Goal: Task Accomplishment & Management: Manage account settings

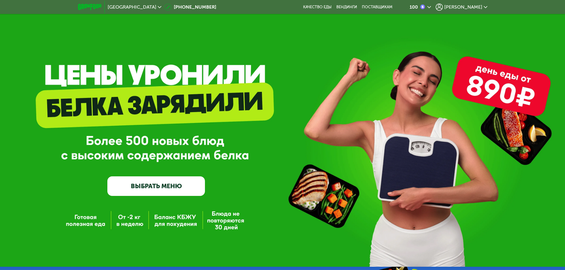
click at [466, 5] on span "[PERSON_NAME]" at bounding box center [463, 7] width 38 height 5
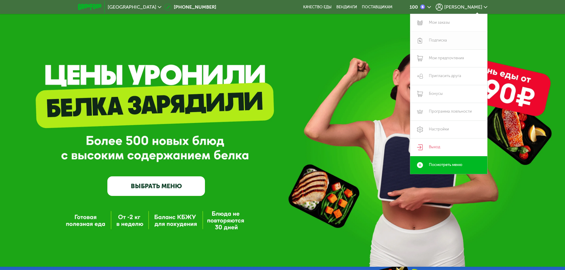
click at [442, 41] on link "Подписка" at bounding box center [448, 41] width 77 height 18
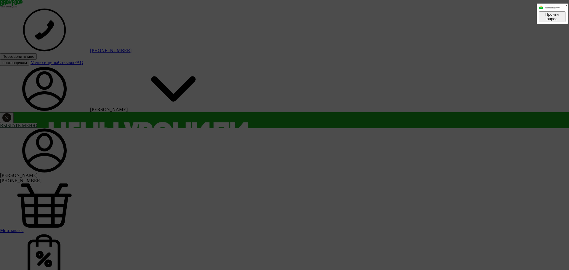
click at [566, 6] on icon at bounding box center [566, 5] width 1 height 1
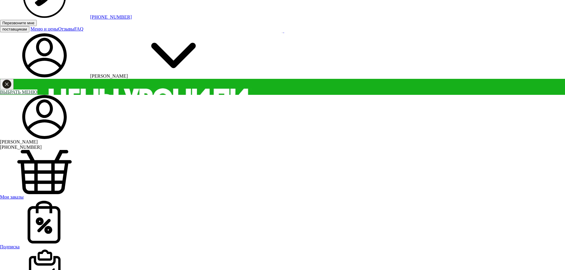
scroll to position [30, 0]
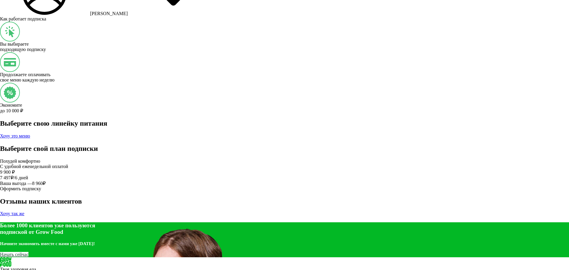
scroll to position [560, 0]
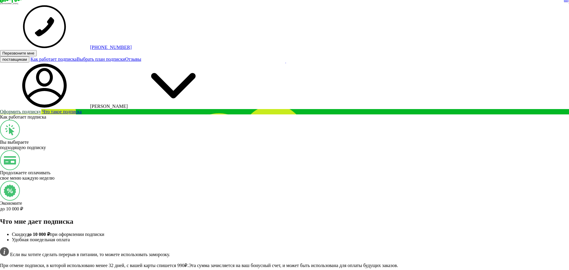
scroll to position [0, 0]
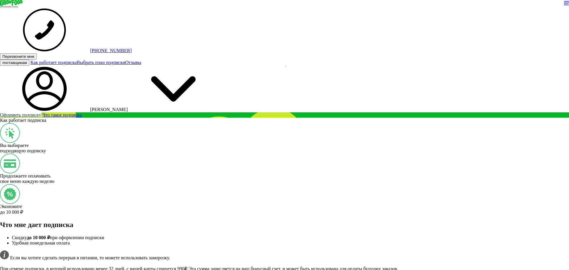
click at [128, 107] on span "[PERSON_NAME]" at bounding box center [109, 109] width 38 height 5
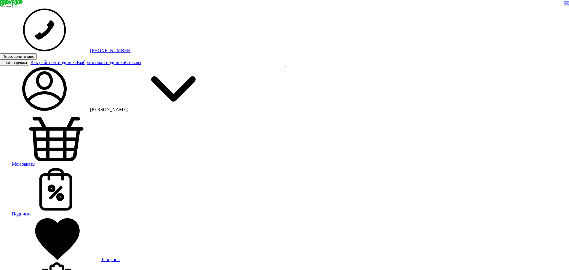
click at [31, 211] on span "Подписка" at bounding box center [22, 213] width 20 height 5
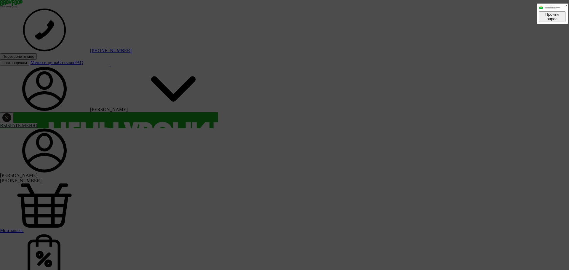
click at [565, 7] on button at bounding box center [566, 5] width 3 height 3
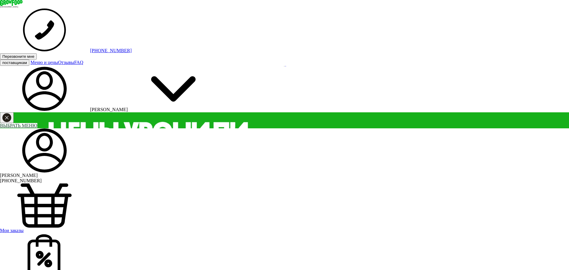
click at [24, 228] on span "Мои заказы" at bounding box center [12, 230] width 24 height 5
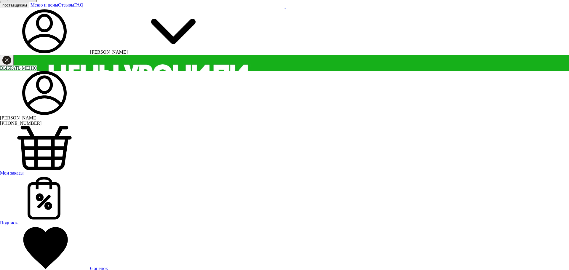
scroll to position [59, 0]
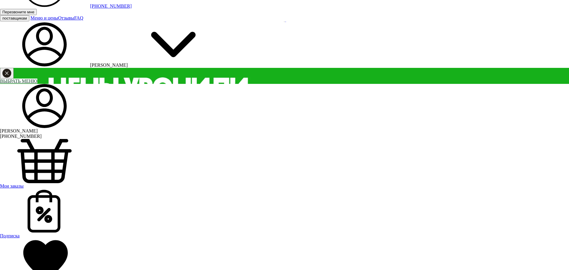
scroll to position [59, 0]
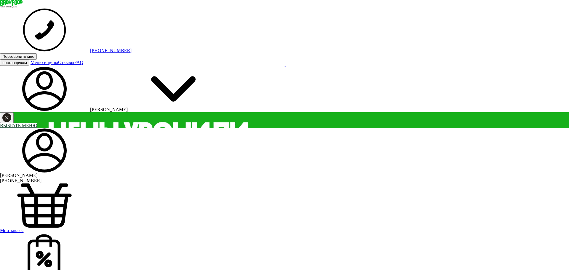
click at [123, 184] on link "Мои заказы" at bounding box center [284, 209] width 569 height 50
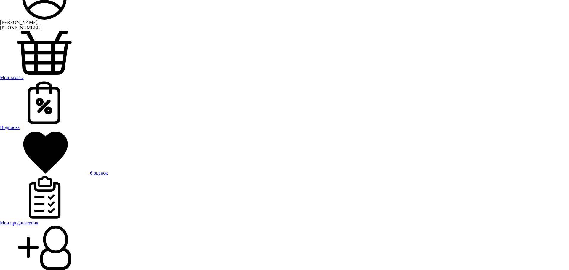
scroll to position [152, 0]
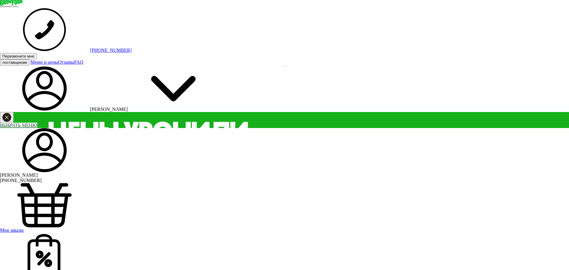
scroll to position [0, 0]
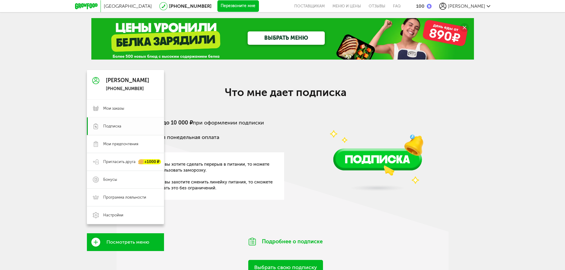
click at [105, 127] on span "Подписка" at bounding box center [112, 126] width 18 height 5
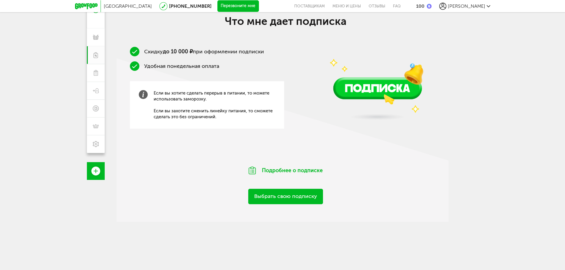
scroll to position [89, 0]
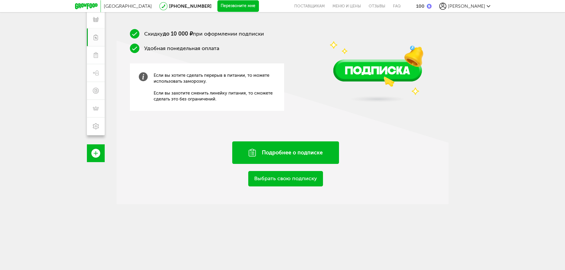
click at [295, 151] on div "Подробнее о подписке" at bounding box center [285, 152] width 107 height 23
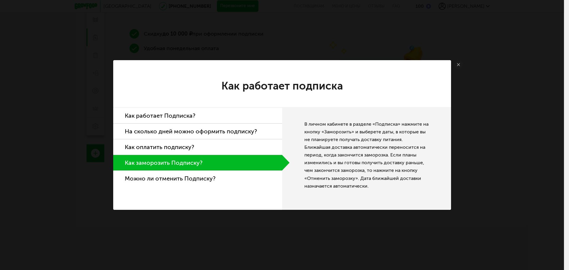
click at [460, 61] on link at bounding box center [458, 64] width 9 height 9
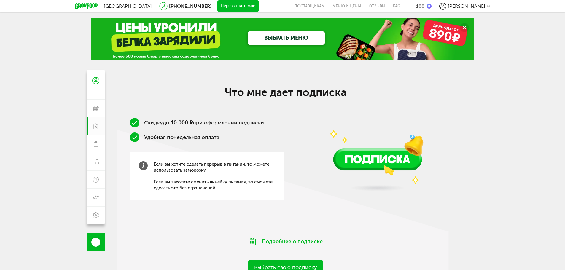
click at [472, 7] on span "[PERSON_NAME]" at bounding box center [466, 6] width 37 height 6
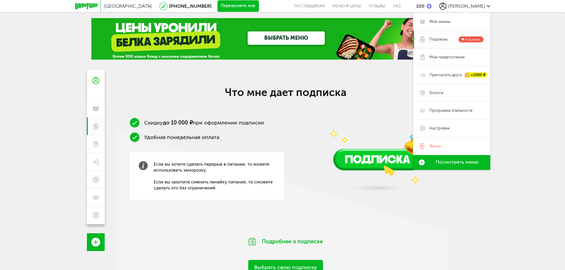
click at [442, 39] on span "Подписка" at bounding box center [438, 39] width 18 height 5
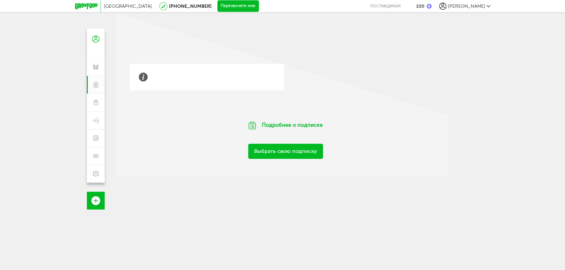
click at [469, 9] on span "[PERSON_NAME]" at bounding box center [466, 6] width 37 height 6
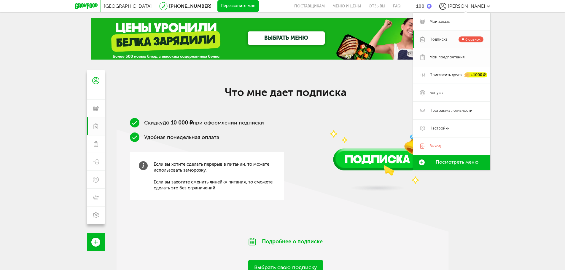
click at [435, 57] on span "Мои предпочтения" at bounding box center [446, 57] width 35 height 5
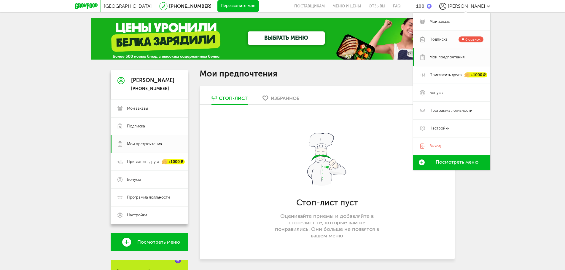
click at [442, 39] on span "Подписка" at bounding box center [438, 39] width 18 height 5
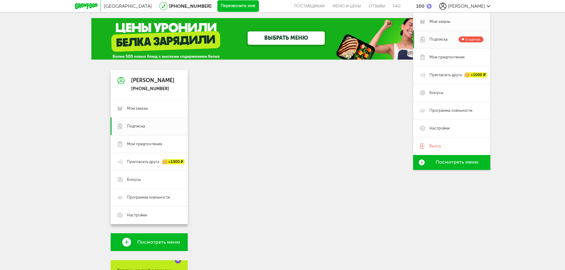
click at [452, 24] on span "Мои заказы" at bounding box center [456, 21] width 54 height 5
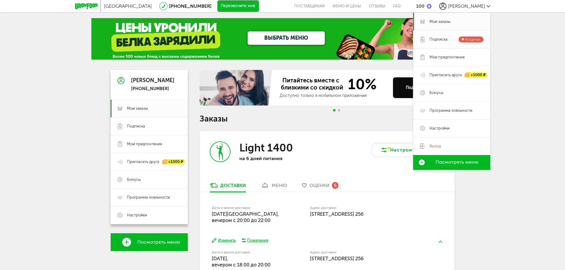
click at [442, 39] on span "Подписка" at bounding box center [438, 39] width 18 height 5
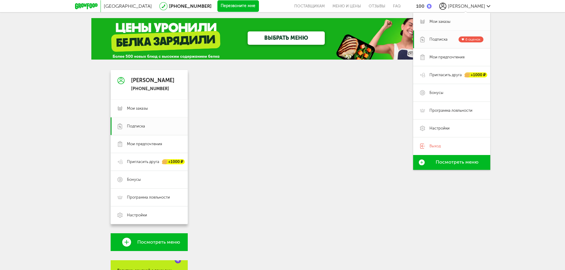
click at [445, 20] on span "Мои заказы" at bounding box center [439, 21] width 21 height 5
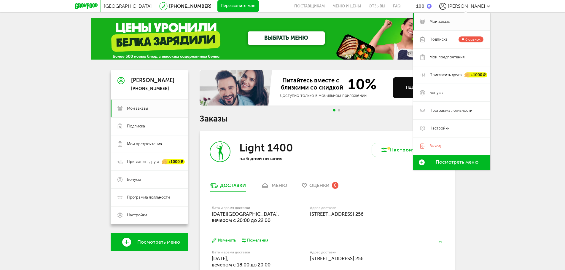
click at [523, 195] on div "Москва 8 (800) 555-21-78 Перезвоните мне поставщикам Меню и цены Отзывы FAQ 100…" at bounding box center [282, 266] width 565 height 532
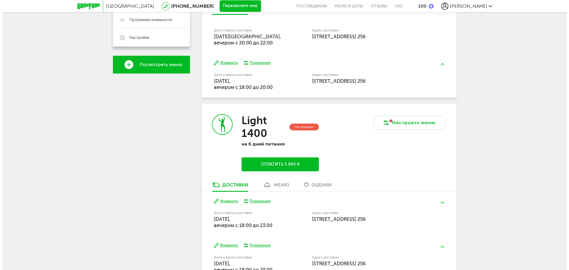
scroll to position [178, 0]
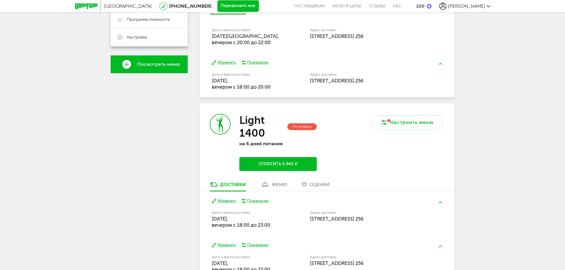
click at [304, 126] on div "Не оплачен" at bounding box center [301, 126] width 29 height 7
click at [393, 126] on button "Настроить меню" at bounding box center [407, 122] width 71 height 14
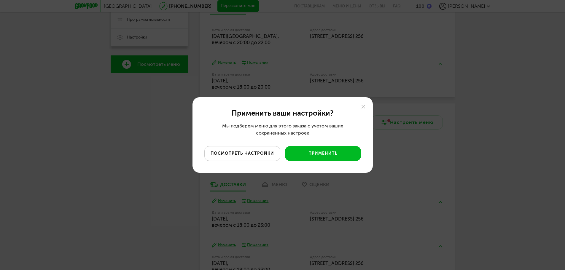
click at [252, 154] on button "посмотреть настройки" at bounding box center [242, 153] width 76 height 15
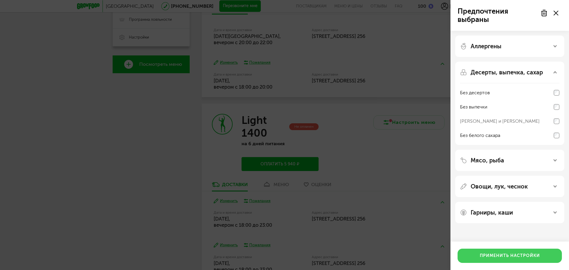
click at [496, 252] on button "Применить настройки" at bounding box center [510, 256] width 104 height 14
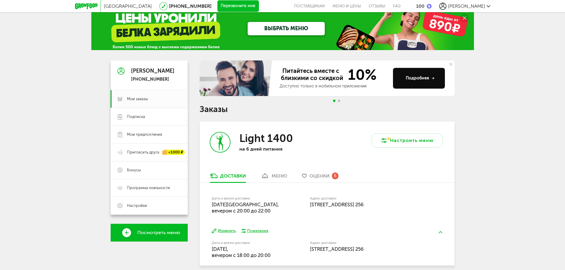
scroll to position [0, 0]
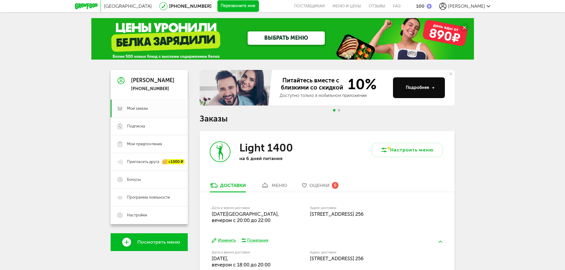
click at [156, 86] on div "Максим +7 (925) 878-25-20" at bounding box center [152, 85] width 43 height 14
click at [120, 77] on use at bounding box center [120, 80] width 7 height 7
click at [145, 79] on div "[PERSON_NAME]" at bounding box center [152, 81] width 43 height 6
click at [144, 87] on div "[PHONE_NUMBER]" at bounding box center [152, 88] width 43 height 5
